Goal: Download file/media

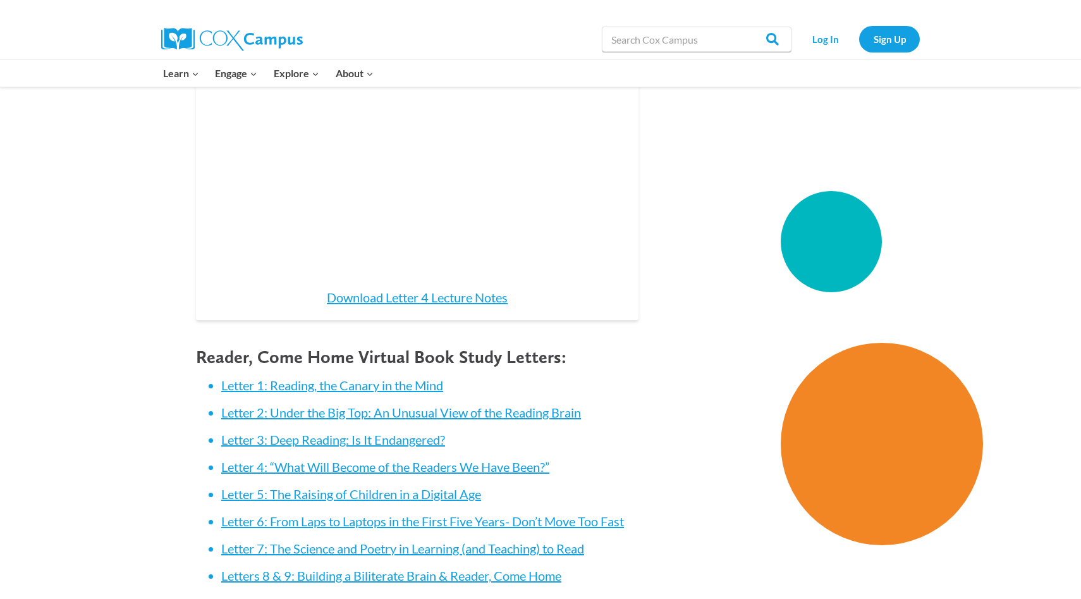
scroll to position [1176, 0]
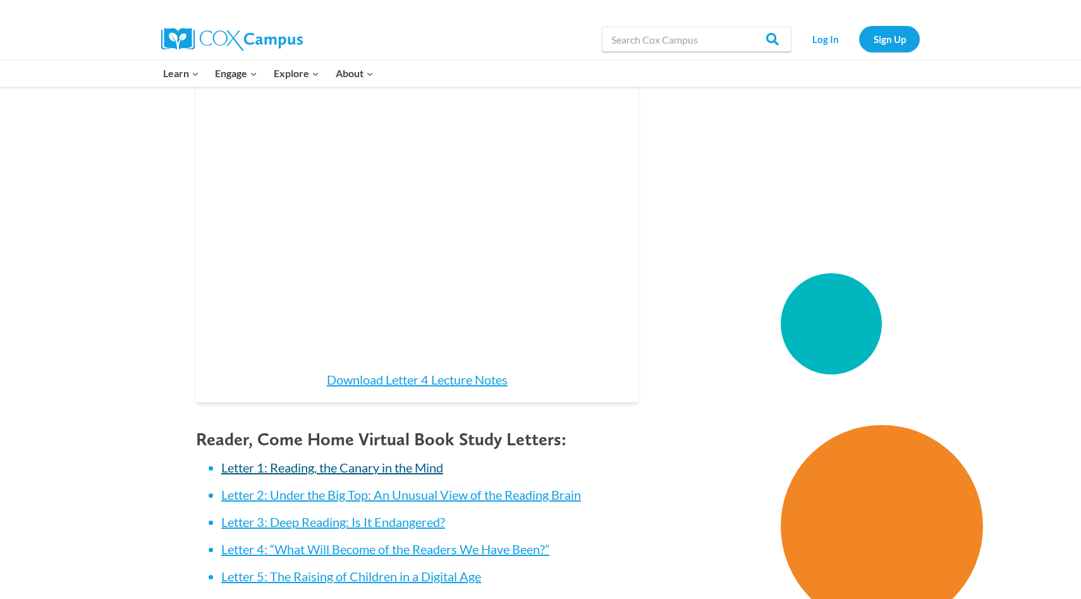
click at [297, 459] on link "Letter 1: Reading, the Canary in the Mind" at bounding box center [332, 466] width 222 height 15
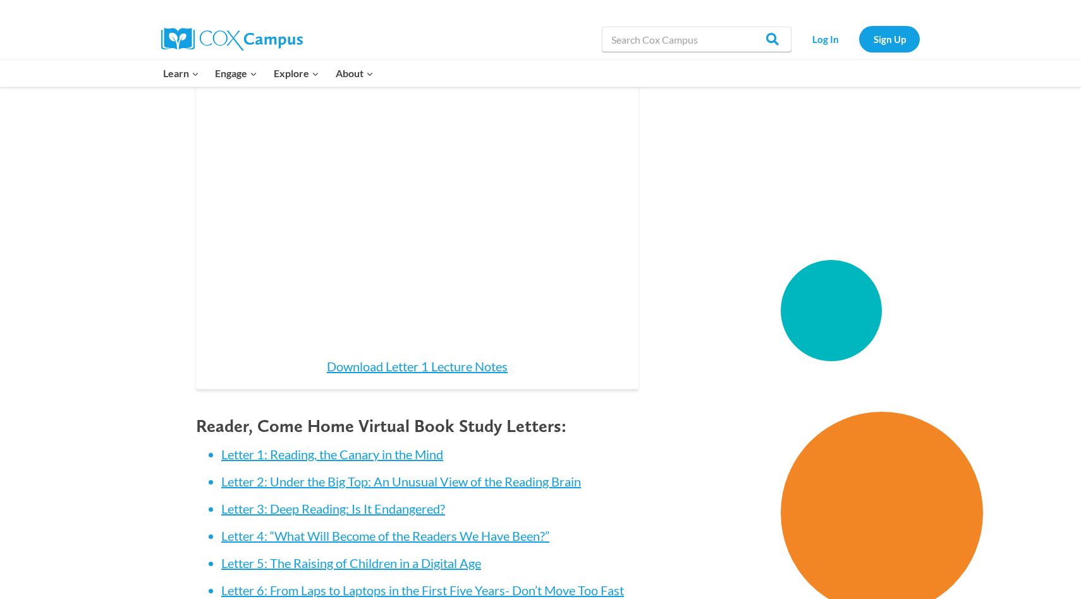
scroll to position [1163, 0]
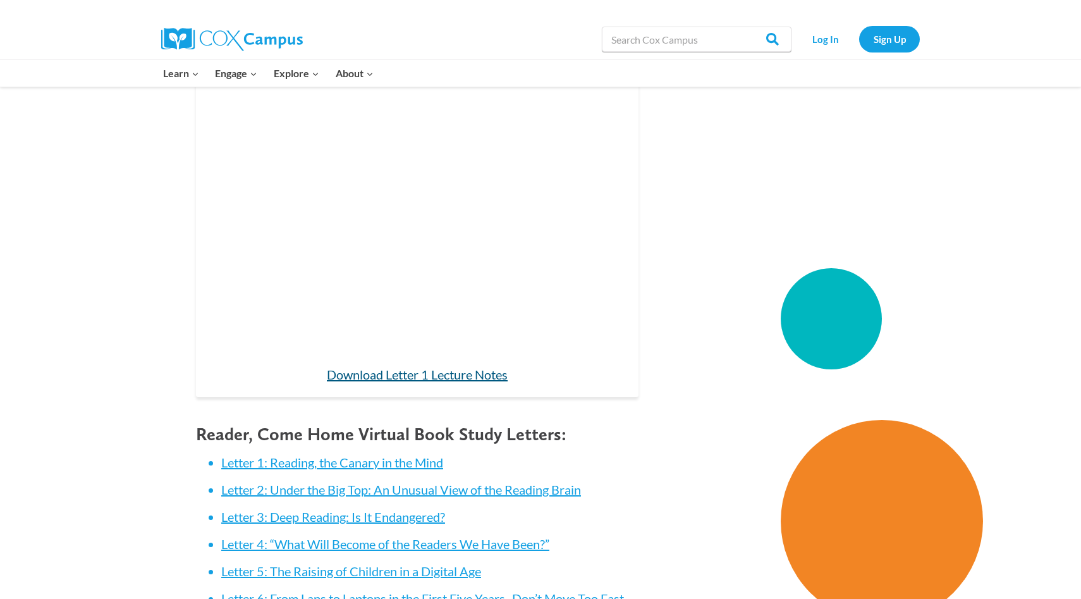
click at [420, 374] on link "Download Letter 1 Lecture Notes" at bounding box center [417, 374] width 181 height 15
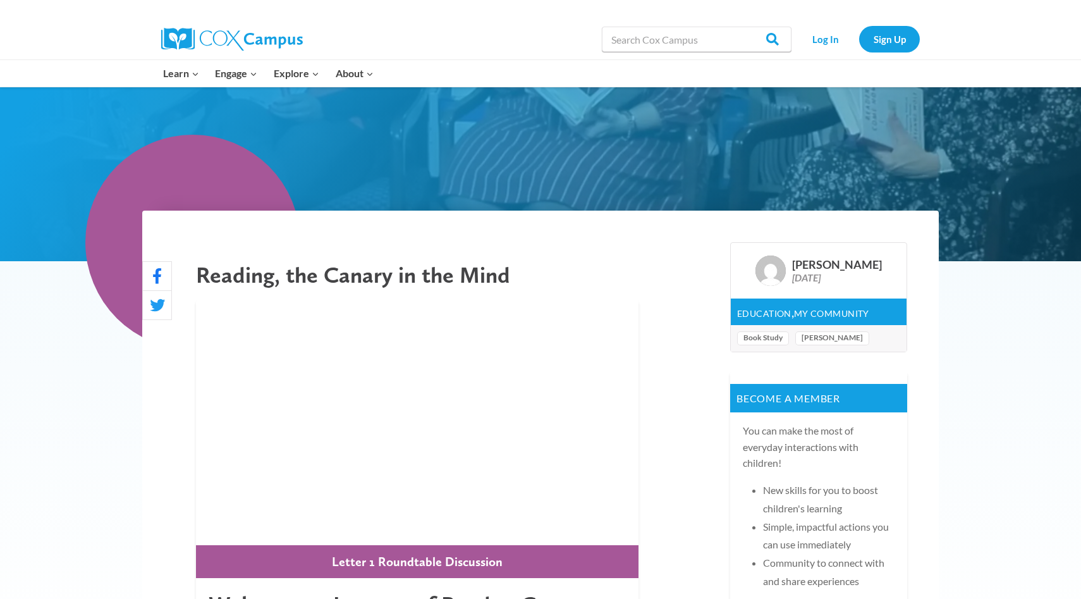
scroll to position [0, 0]
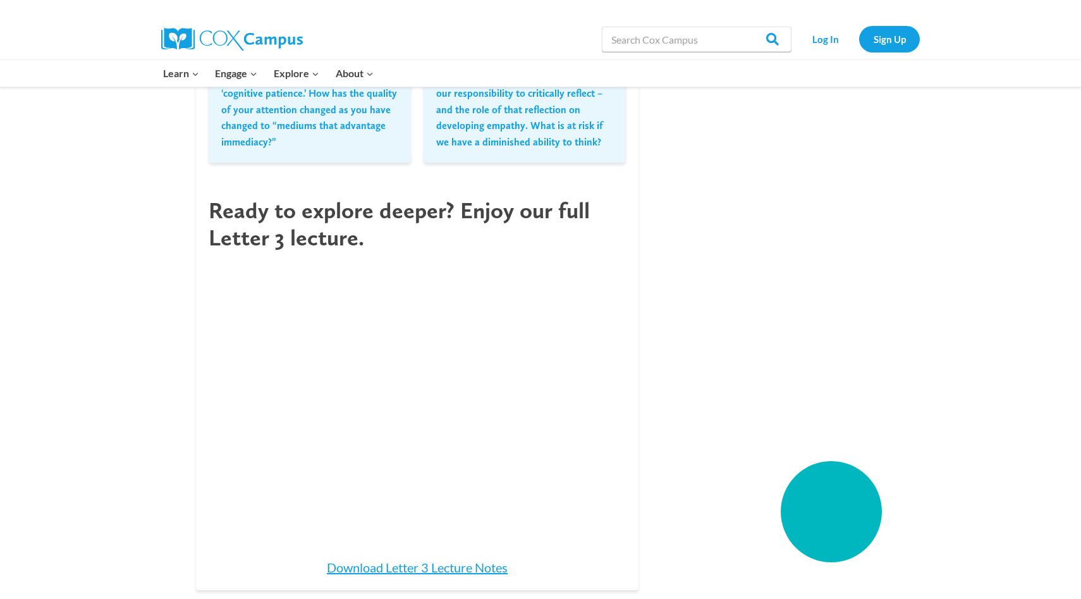
scroll to position [1478, 0]
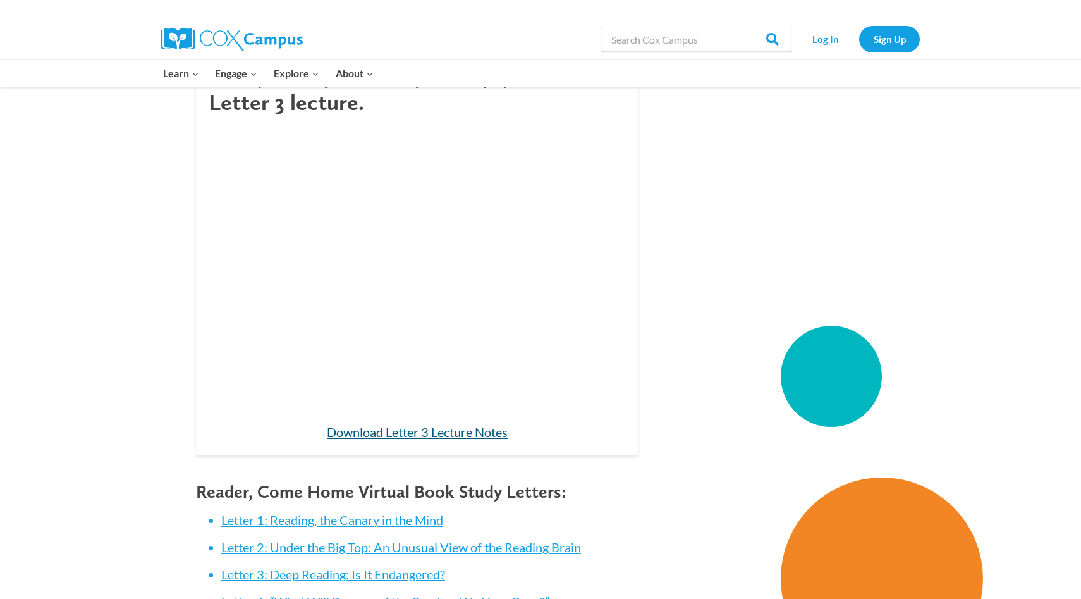
click at [385, 436] on link "Download Letter 3 Lecture Notes" at bounding box center [417, 431] width 181 height 15
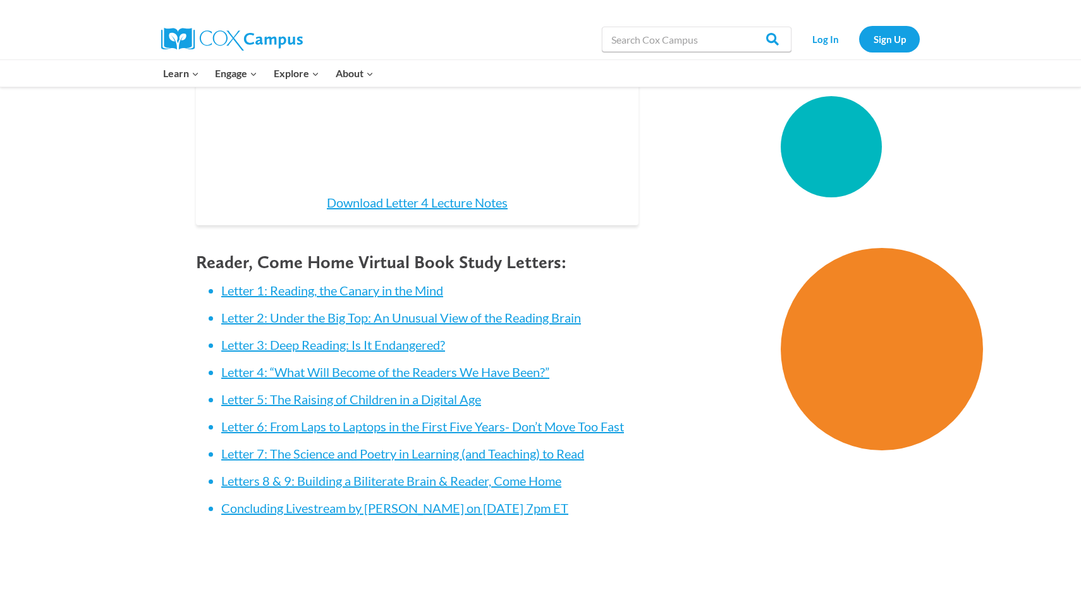
scroll to position [1349, 0]
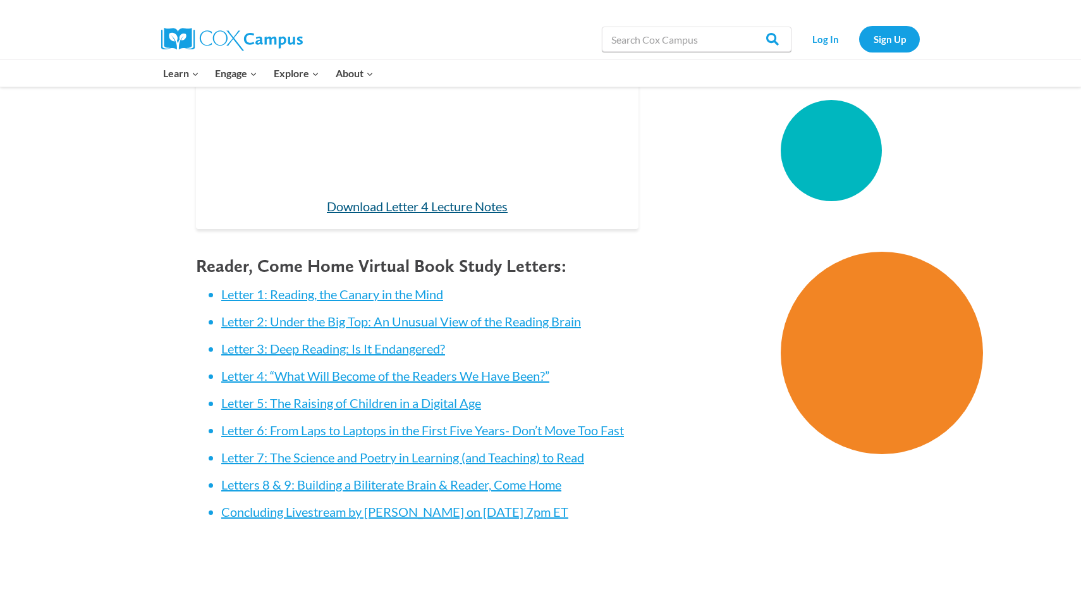
click at [382, 198] on link "Download Letter 4 Lecture Notes" at bounding box center [417, 205] width 181 height 15
